Goal: Communication & Community: Ask a question

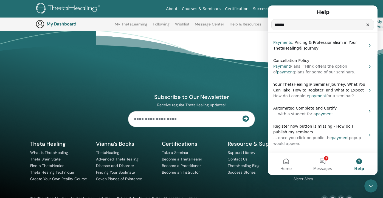
scroll to position [2941, 0]
click at [368, 26] on icon "Clear" at bounding box center [368, 25] width 4 height 4
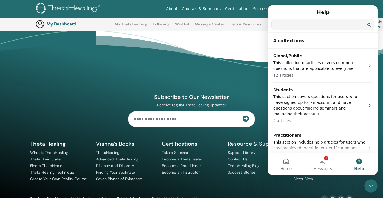
click at [369, 188] on icon "Close Intercom Messenger" at bounding box center [371, 186] width 7 height 7
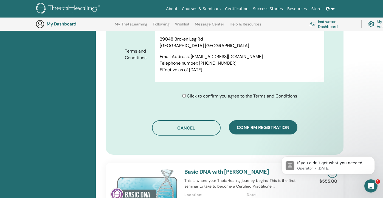
scroll to position [272, 0]
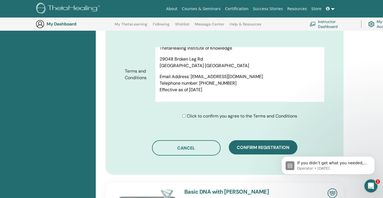
click at [325, 22] on link "Instructor Dashboard" at bounding box center [332, 24] width 45 height 12
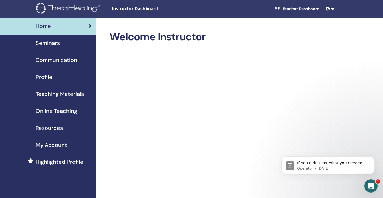
click at [44, 78] on span "Profile" at bounding box center [44, 77] width 17 height 8
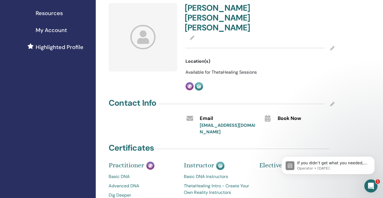
scroll to position [115, 0]
click at [292, 115] on span "Book Now" at bounding box center [290, 118] width 24 height 7
click at [290, 114] on div "Book Now" at bounding box center [306, 118] width 65 height 9
click at [331, 102] on icon at bounding box center [332, 104] width 4 height 4
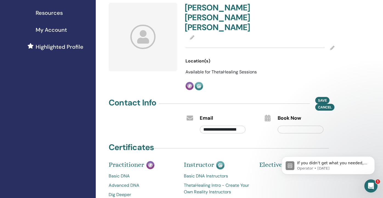
click at [287, 115] on span "Book Now" at bounding box center [290, 118] width 24 height 7
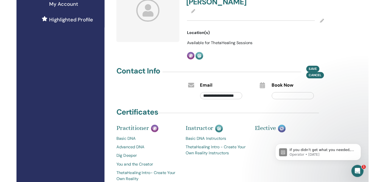
scroll to position [142, 0]
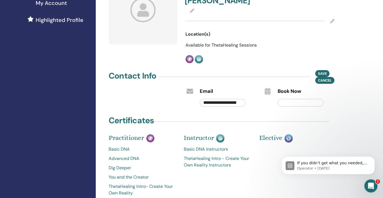
click at [307, 99] on input "text" at bounding box center [301, 103] width 46 height 8
paste input "**********"
type input "**********"
click at [321, 71] on span "Save" at bounding box center [322, 74] width 9 height 6
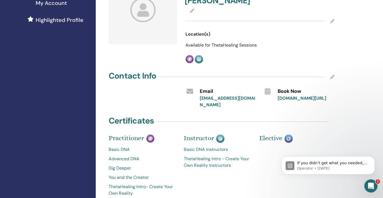
click at [307, 95] on link "buy.stripe.com/cNi3cwfpgfDn8YF8oL6AM00" at bounding box center [302, 98] width 49 height 6
click at [331, 75] on icon at bounding box center [332, 77] width 4 height 4
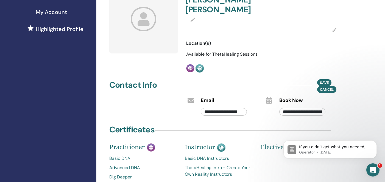
scroll to position [137, 0]
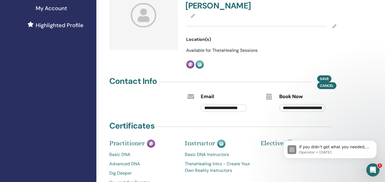
click at [294, 104] on input "**********" at bounding box center [302, 108] width 46 height 8
click at [297, 93] on span "Book Now" at bounding box center [291, 96] width 24 height 7
click at [322, 76] on span "Save" at bounding box center [324, 79] width 9 height 6
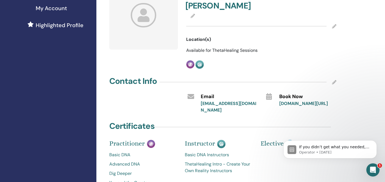
click at [289, 101] on link "buy.stripe.com/cNi3cwfpgfDn8YF8oL6AM00" at bounding box center [303, 104] width 49 height 6
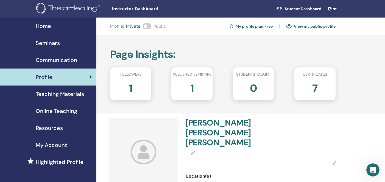
scroll to position [0, 0]
click at [51, 143] on span "My Account" at bounding box center [51, 145] width 31 height 8
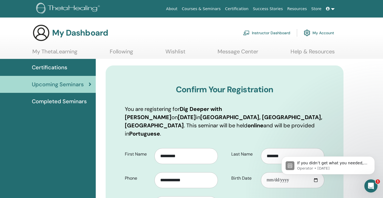
click at [60, 49] on link "My ThetaLearning" at bounding box center [54, 53] width 45 height 11
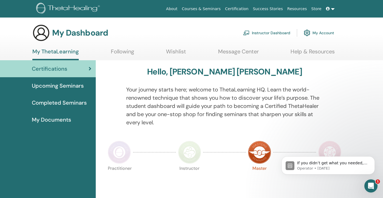
click at [264, 34] on link "Instructor Dashboard" at bounding box center [266, 33] width 47 height 12
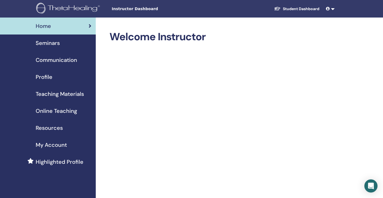
click at [47, 126] on span "Resources" at bounding box center [49, 128] width 27 height 8
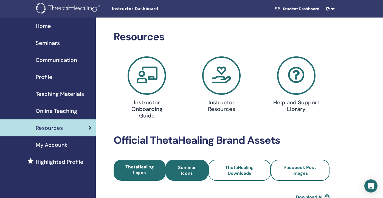
click at [186, 165] on span "Seminar Icons" at bounding box center [187, 171] width 28 height 12
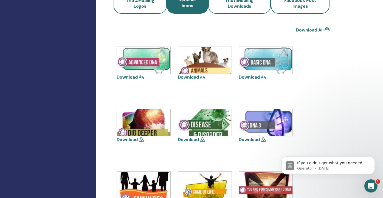
click at [263, 75] on icon at bounding box center [263, 77] width 5 height 4
click at [264, 75] on icon at bounding box center [263, 77] width 5 height 4
click at [272, 50] on img at bounding box center [266, 60] width 54 height 27
click at [310, 27] on link "Download All" at bounding box center [309, 30] width 27 height 7
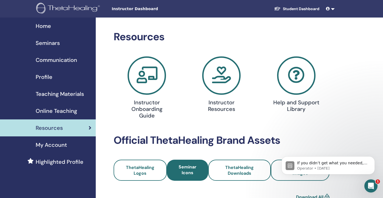
click at [47, 43] on span "Seminars" at bounding box center [48, 43] width 24 height 8
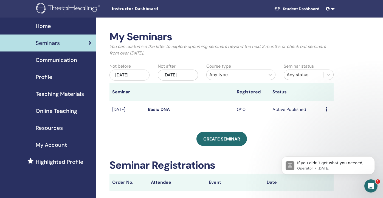
click at [78, 7] on img at bounding box center [69, 9] width 66 height 12
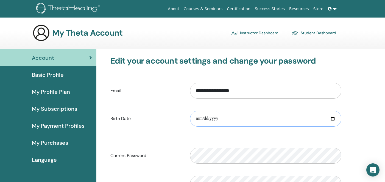
click at [196, 118] on input "date" at bounding box center [265, 119] width 151 height 16
click at [207, 120] on input "**********" at bounding box center [265, 119] width 151 height 16
click at [199, 119] on input "**********" at bounding box center [265, 119] width 151 height 16
click at [217, 120] on input "**********" at bounding box center [265, 119] width 151 height 16
type input "**********"
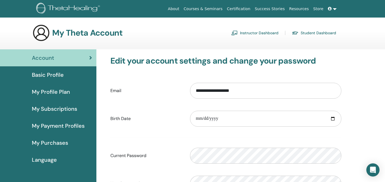
click at [247, 137] on form "**********" at bounding box center [225, 151] width 231 height 145
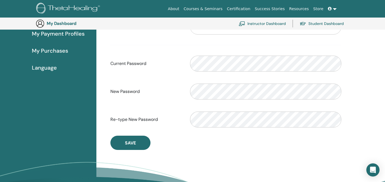
scroll to position [107, 0]
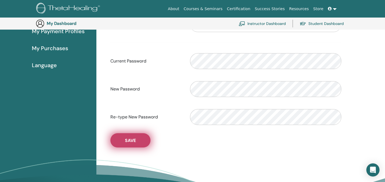
click at [130, 142] on span "Save" at bounding box center [130, 141] width 11 height 6
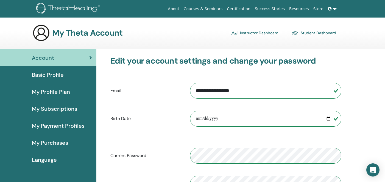
scroll to position [0, 0]
click at [63, 75] on span "Basic Profile" at bounding box center [48, 75] width 32 height 8
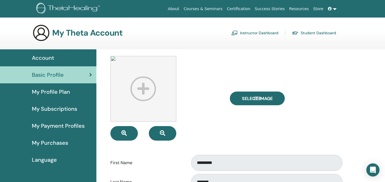
click at [64, 93] on span "My Profile Plan" at bounding box center [51, 92] width 38 height 8
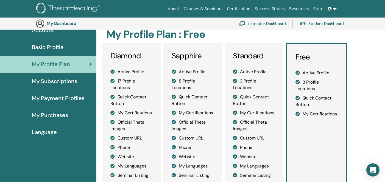
scroll to position [34, 0]
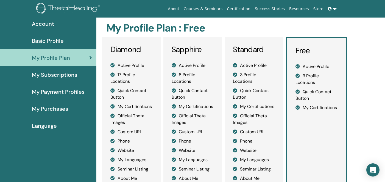
click at [72, 75] on span "My Subscriptions" at bounding box center [54, 75] width 45 height 8
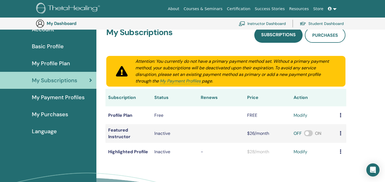
scroll to position [41, 0]
click at [73, 99] on span "My Payment Profiles" at bounding box center [58, 97] width 53 height 8
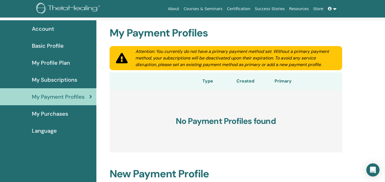
scroll to position [24, 0]
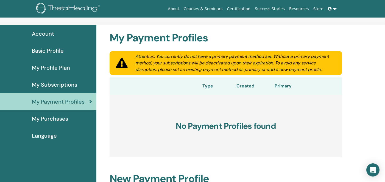
click at [57, 121] on span "My Purchases" at bounding box center [50, 119] width 36 height 8
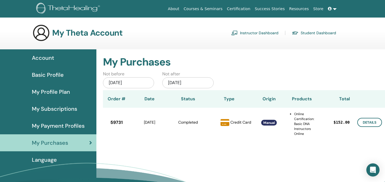
click at [268, 123] on span "Manual" at bounding box center [269, 123] width 12 height 4
click at [272, 123] on span "Manual" at bounding box center [269, 123] width 12 height 4
click at [46, 163] on span "Language" at bounding box center [44, 160] width 25 height 8
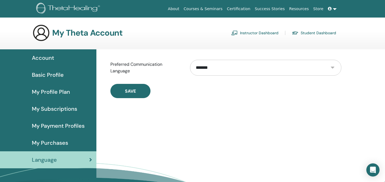
click at [250, 31] on link "Instructor Dashboard" at bounding box center [254, 33] width 47 height 9
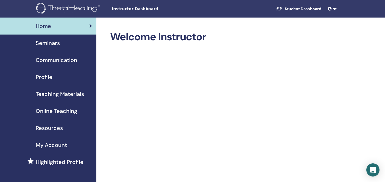
click at [54, 44] on span "Seminars" at bounding box center [48, 43] width 24 height 8
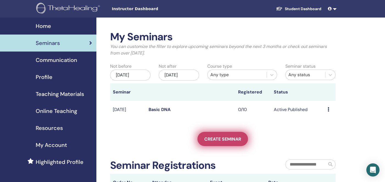
click at [210, 142] on link "Create seminar" at bounding box center [222, 139] width 50 height 14
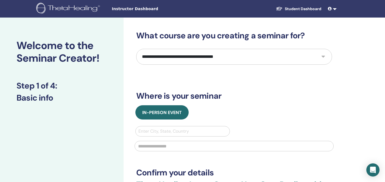
select select "*"
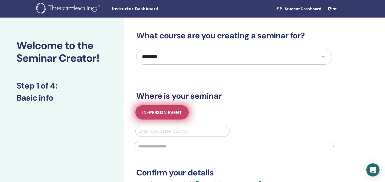
click at [180, 114] on span "In-Person Event" at bounding box center [162, 113] width 40 height 6
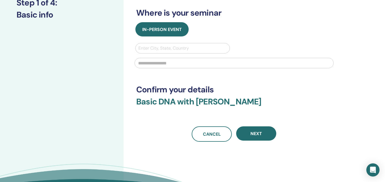
scroll to position [83, 0]
click at [370, 99] on body "**********" at bounding box center [192, 8] width 385 height 182
click at [376, 167] on div "Open Intercom Messenger" at bounding box center [373, 170] width 15 height 15
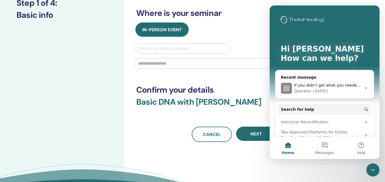
scroll to position [0, 0]
click at [324, 145] on button "Messages" at bounding box center [324, 148] width 36 height 22
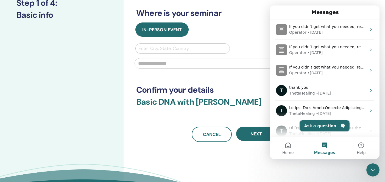
click at [314, 123] on button "Ask a question" at bounding box center [325, 125] width 50 height 11
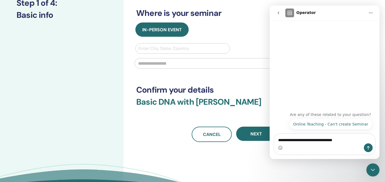
type textarea "**********"
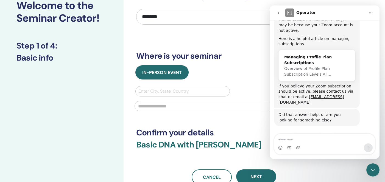
scroll to position [125, 0]
click at [313, 67] on span "Overview of Profile Plan Subscription Levels All…" at bounding box center [307, 72] width 47 height 10
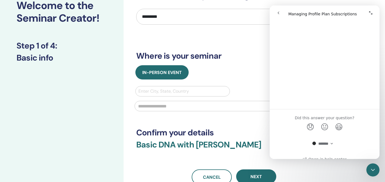
scroll to position [925, 0]
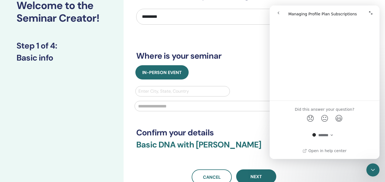
click at [280, 11] on icon "go back" at bounding box center [278, 13] width 4 height 4
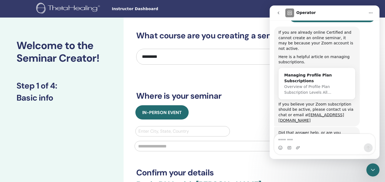
scroll to position [125, 0]
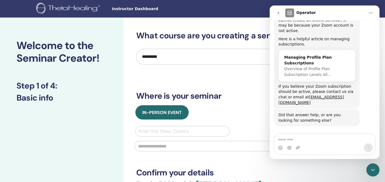
click at [341, 137] on button "Talk to a person 👤" at bounding box center [350, 142] width 44 height 11
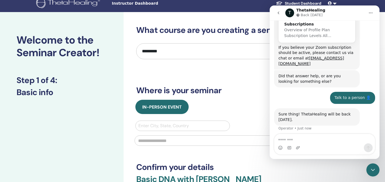
scroll to position [7, 0]
